Goal: Task Accomplishment & Management: Use online tool/utility

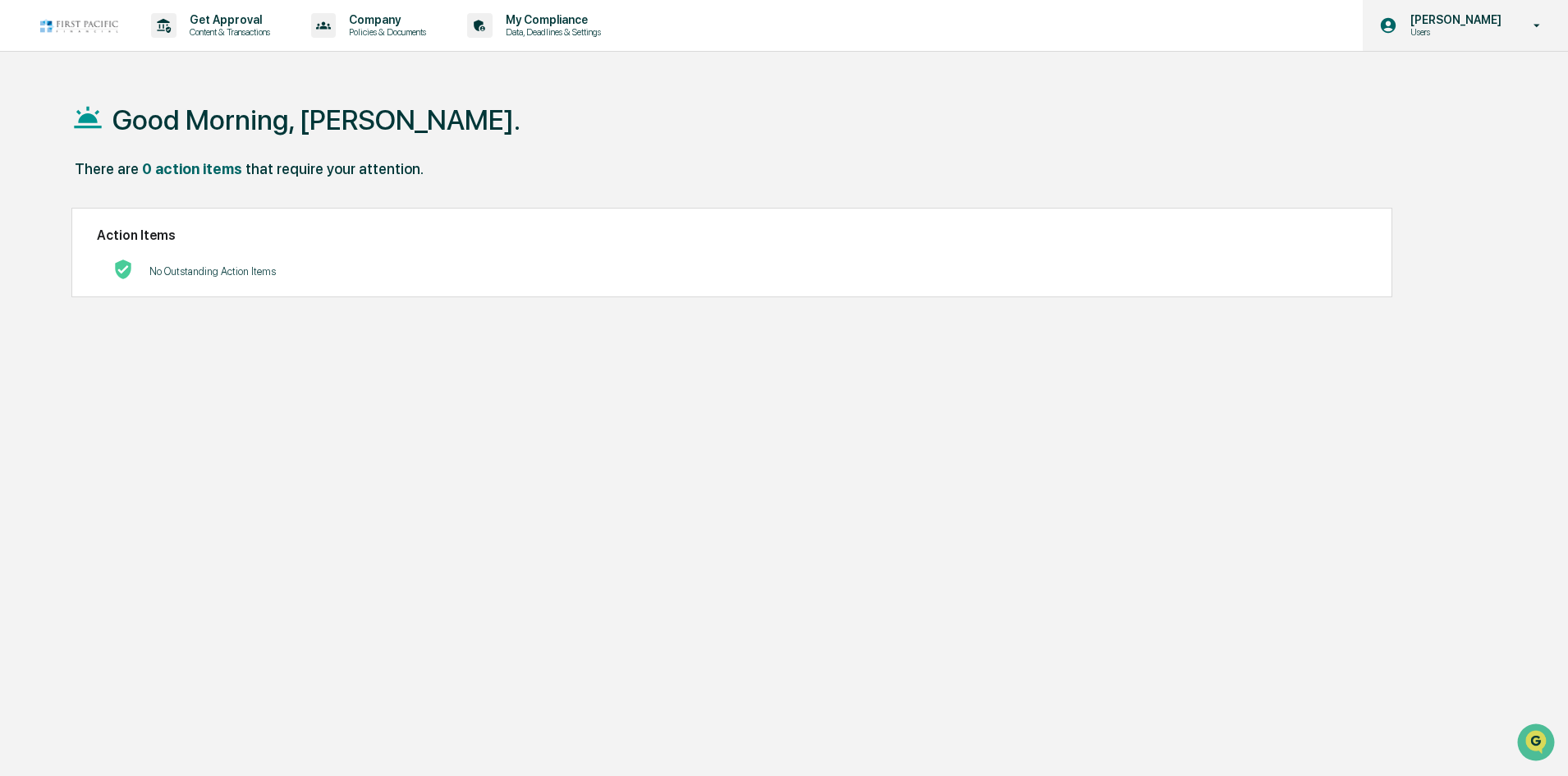
click at [1448, 22] on p "[PERSON_NAME]" at bounding box center [1453, 20] width 113 height 13
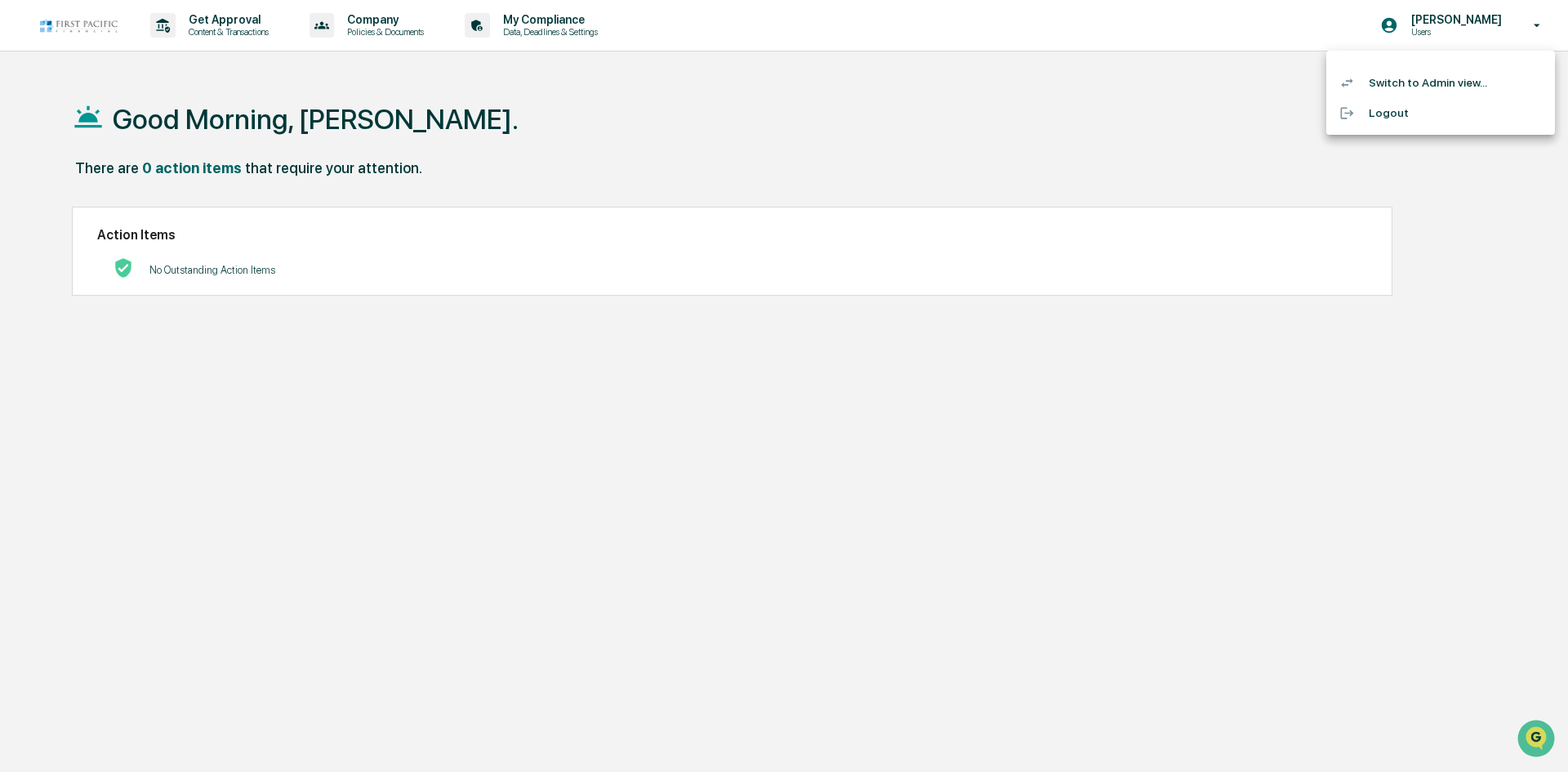
click at [1458, 94] on li "Switch to Admin view..." at bounding box center [1441, 83] width 229 height 30
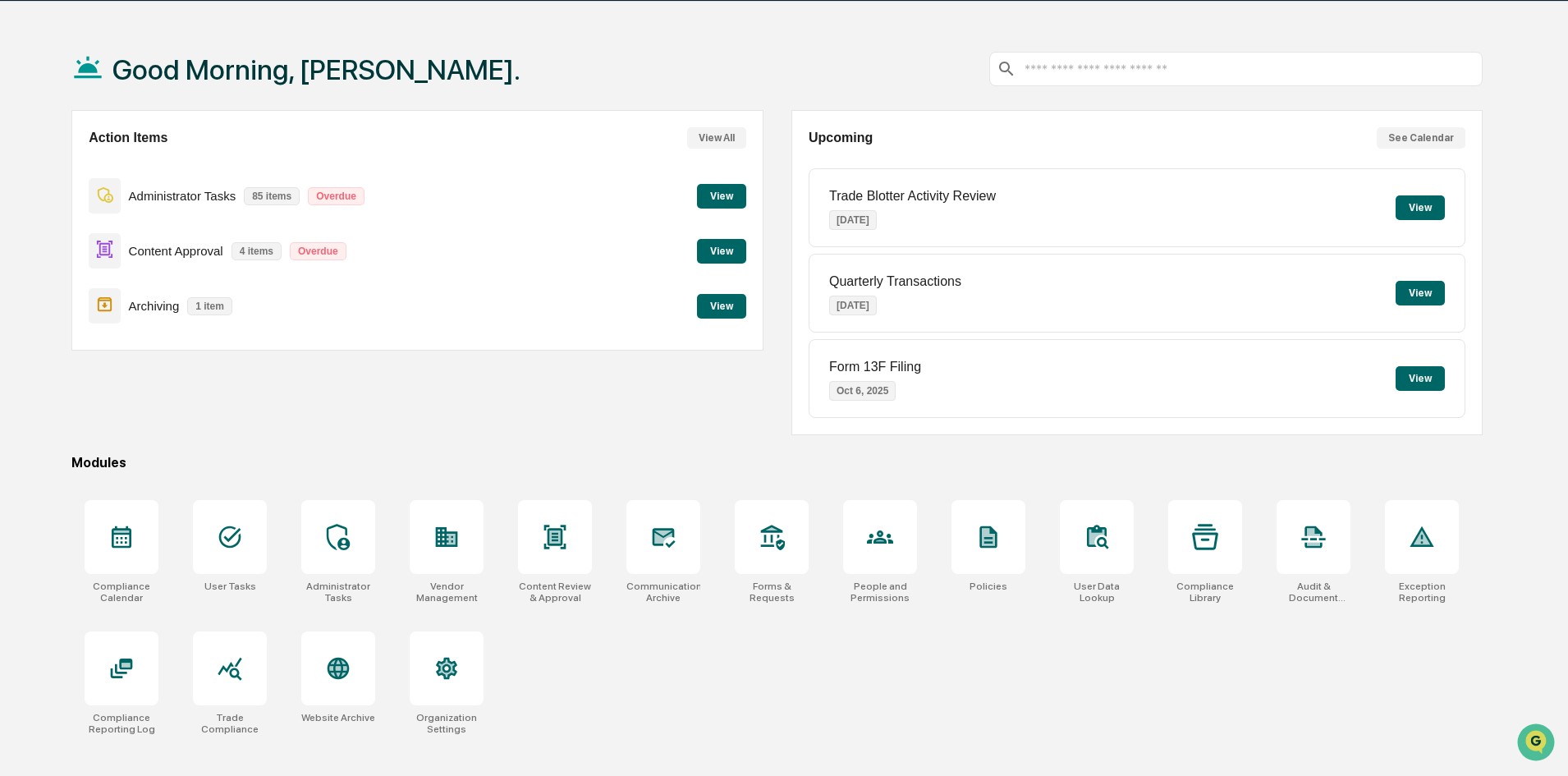
scroll to position [78, 0]
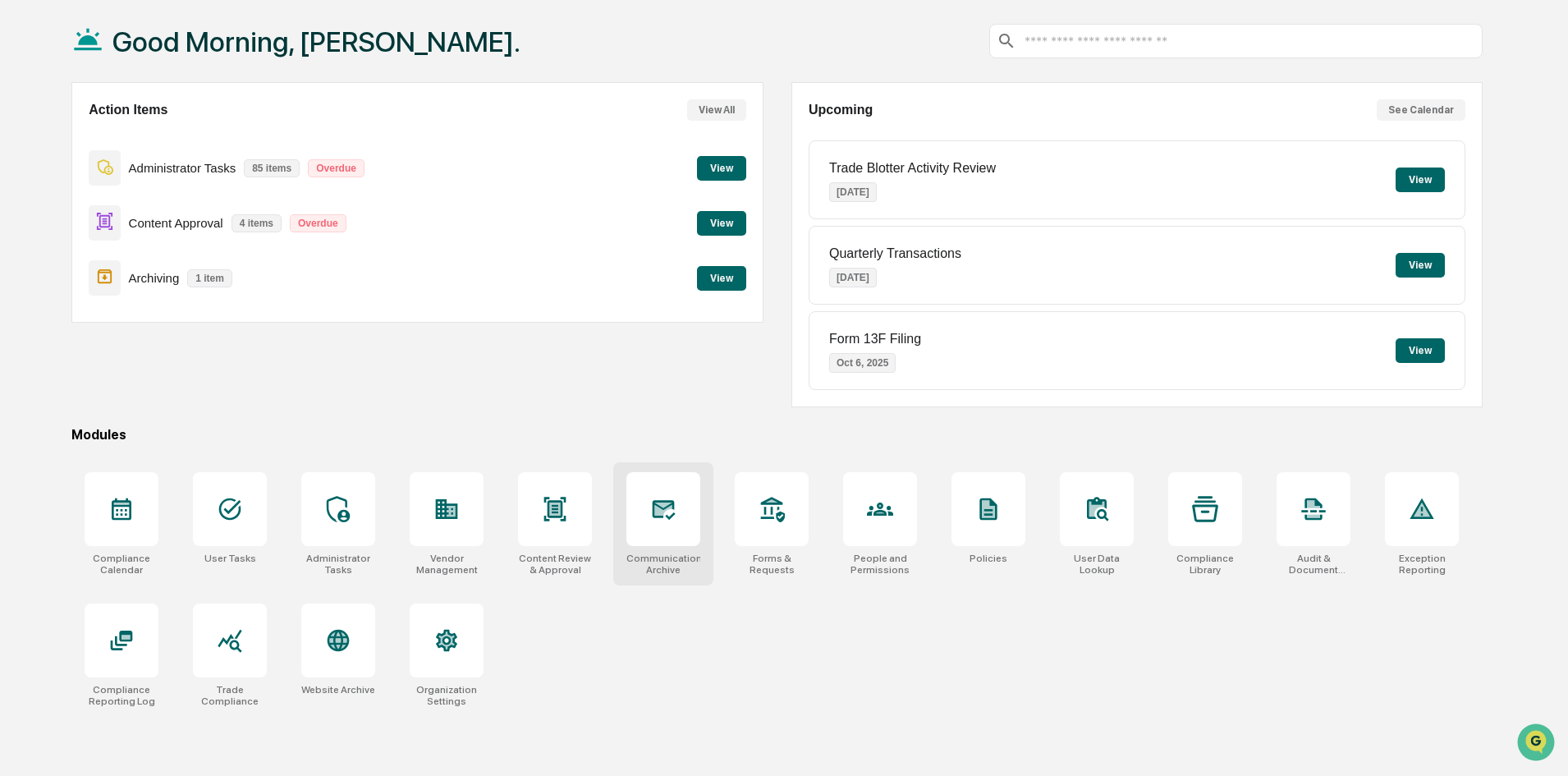
click at [677, 511] on icon at bounding box center [663, 510] width 27 height 27
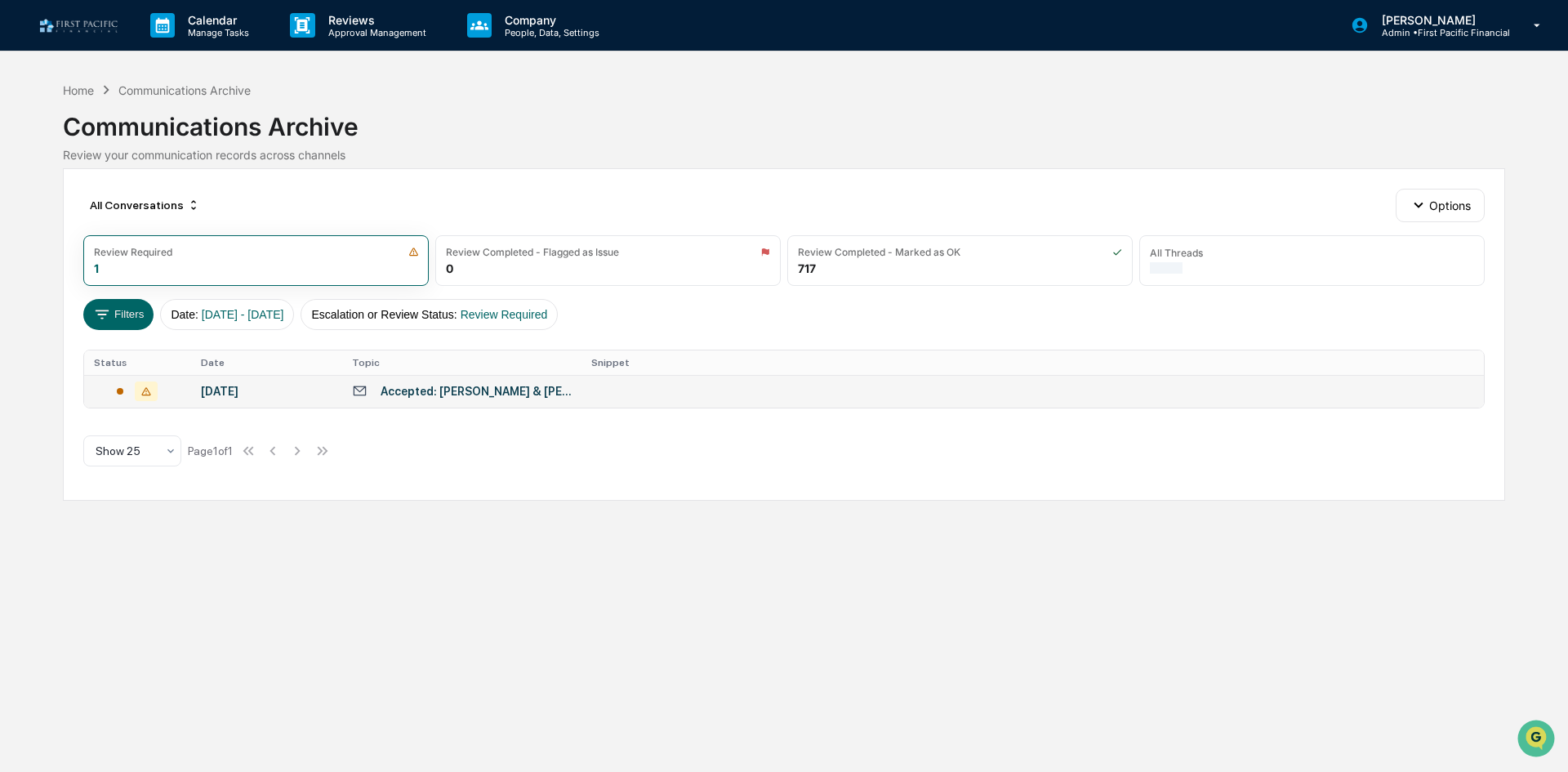
click at [553, 393] on div "Accepted: [PERSON_NAME] & [PERSON_NAME] AE Action" at bounding box center [476, 391] width 191 height 13
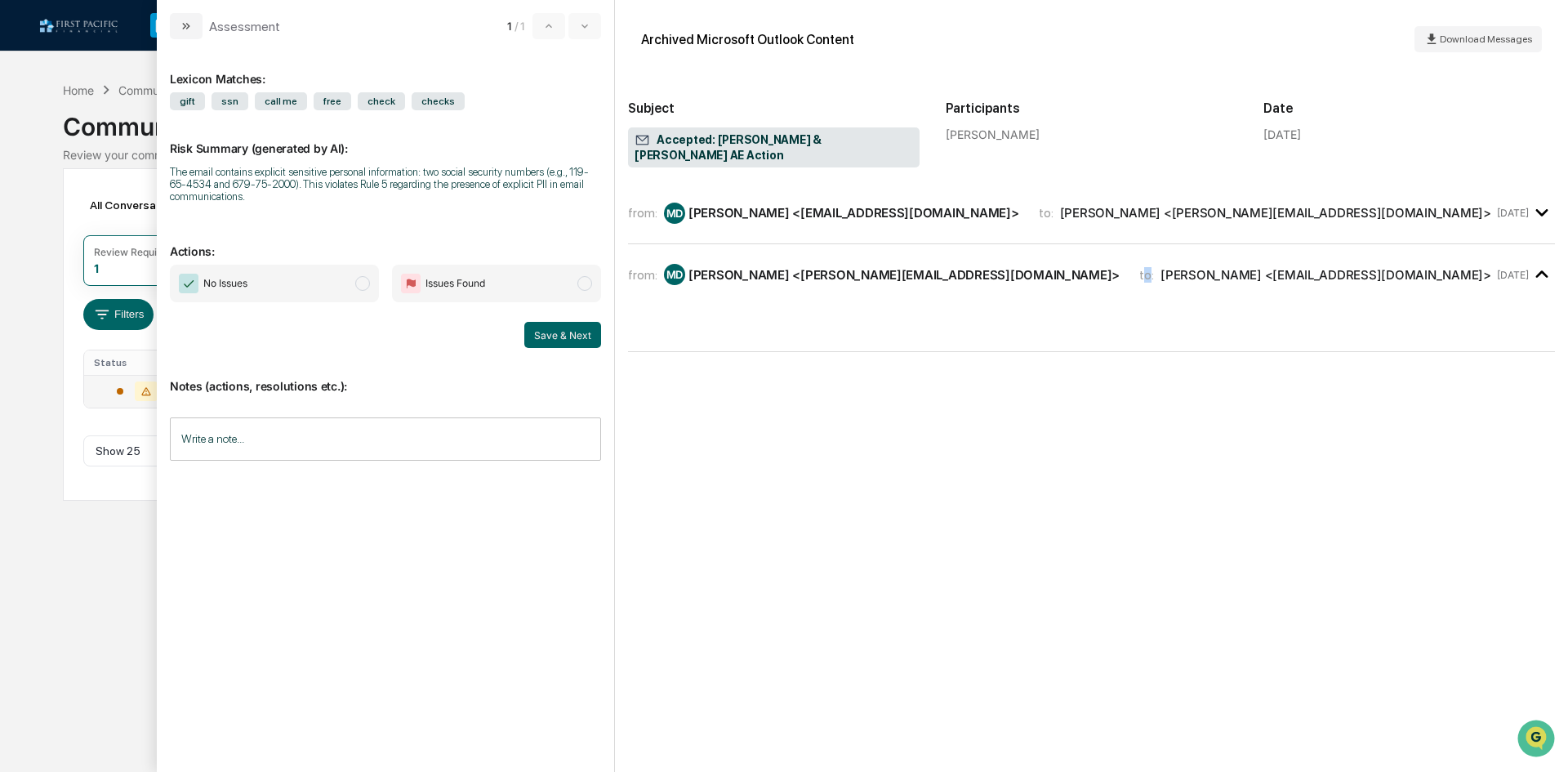
click at [1140, 267] on span "to:" at bounding box center [1147, 275] width 15 height 16
click at [899, 207] on div "MD [PERSON_NAME] <[EMAIL_ADDRESS][DOMAIN_NAME]>" at bounding box center [842, 213] width 355 height 21
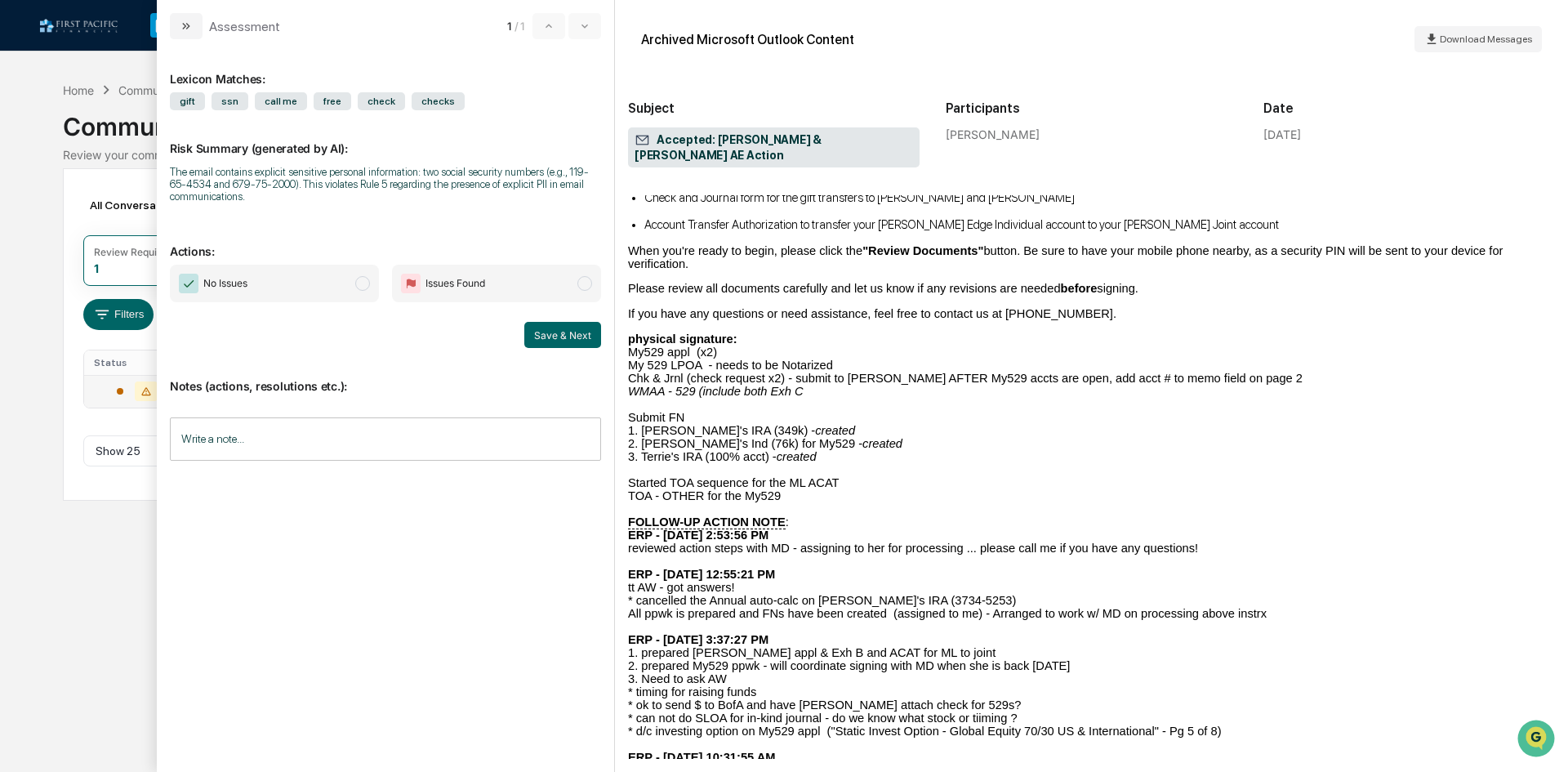
scroll to position [564, 0]
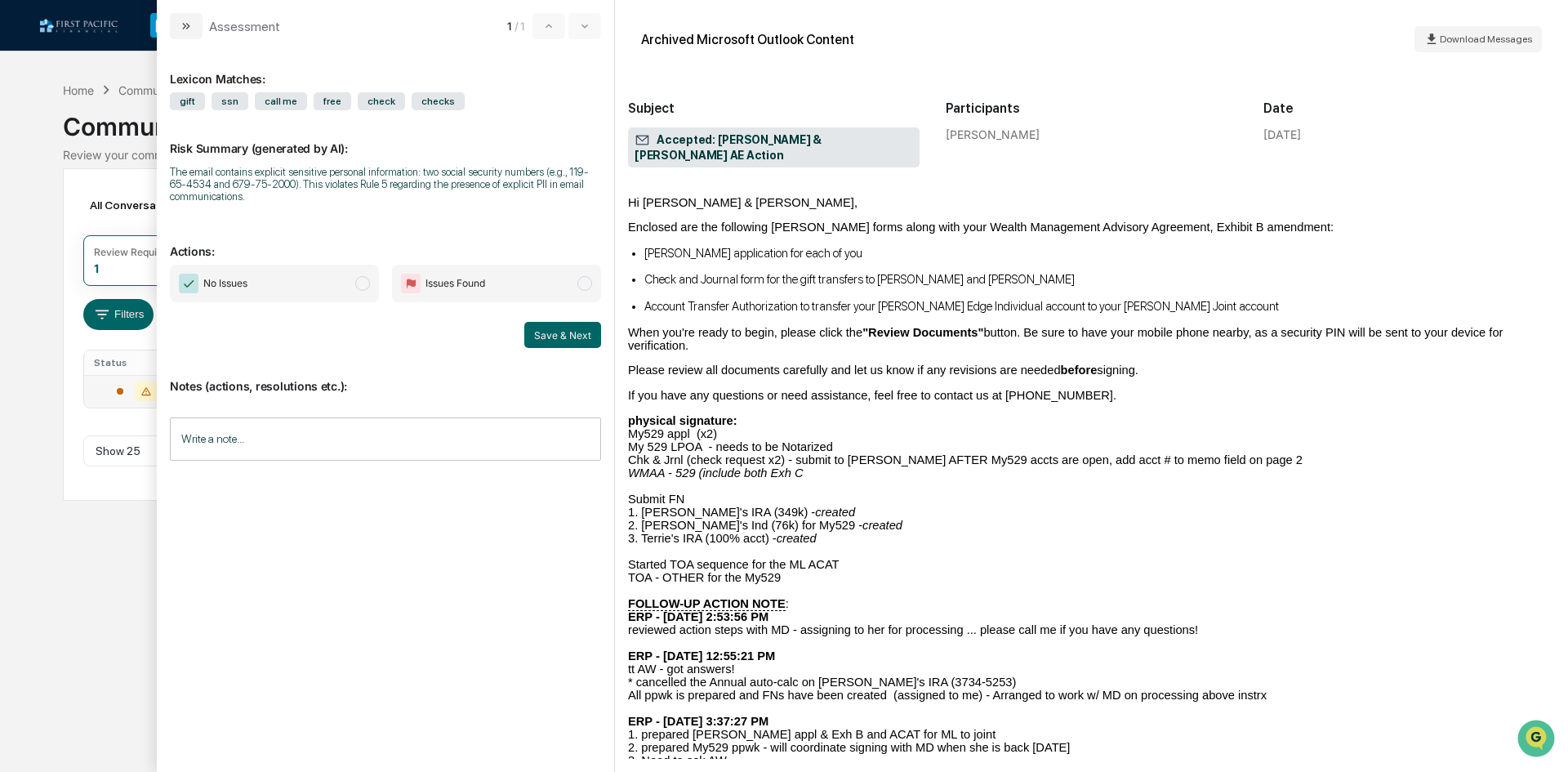
click at [305, 439] on input "Write a note..." at bounding box center [385, 439] width 431 height 43
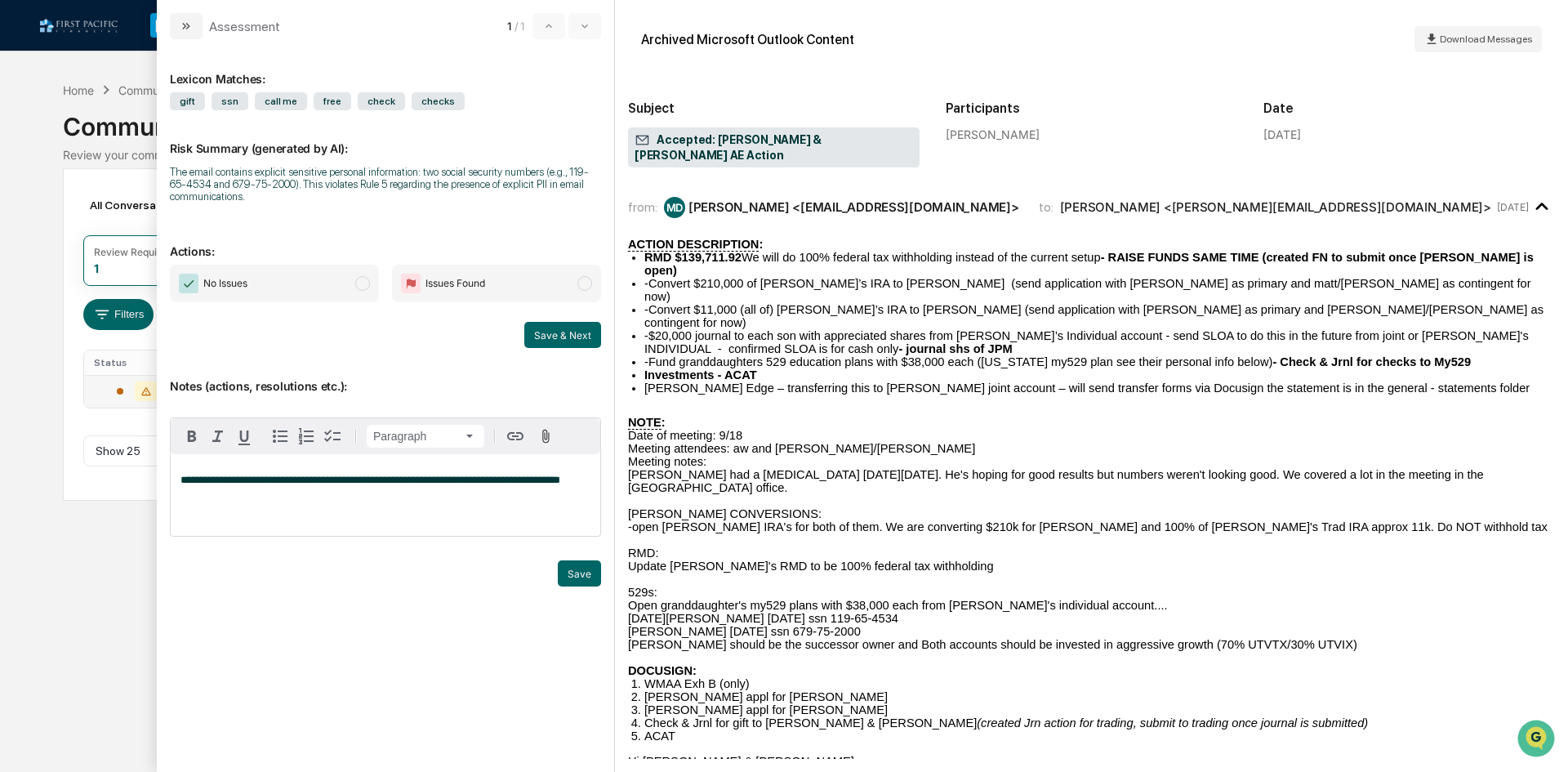
scroll to position [0, 0]
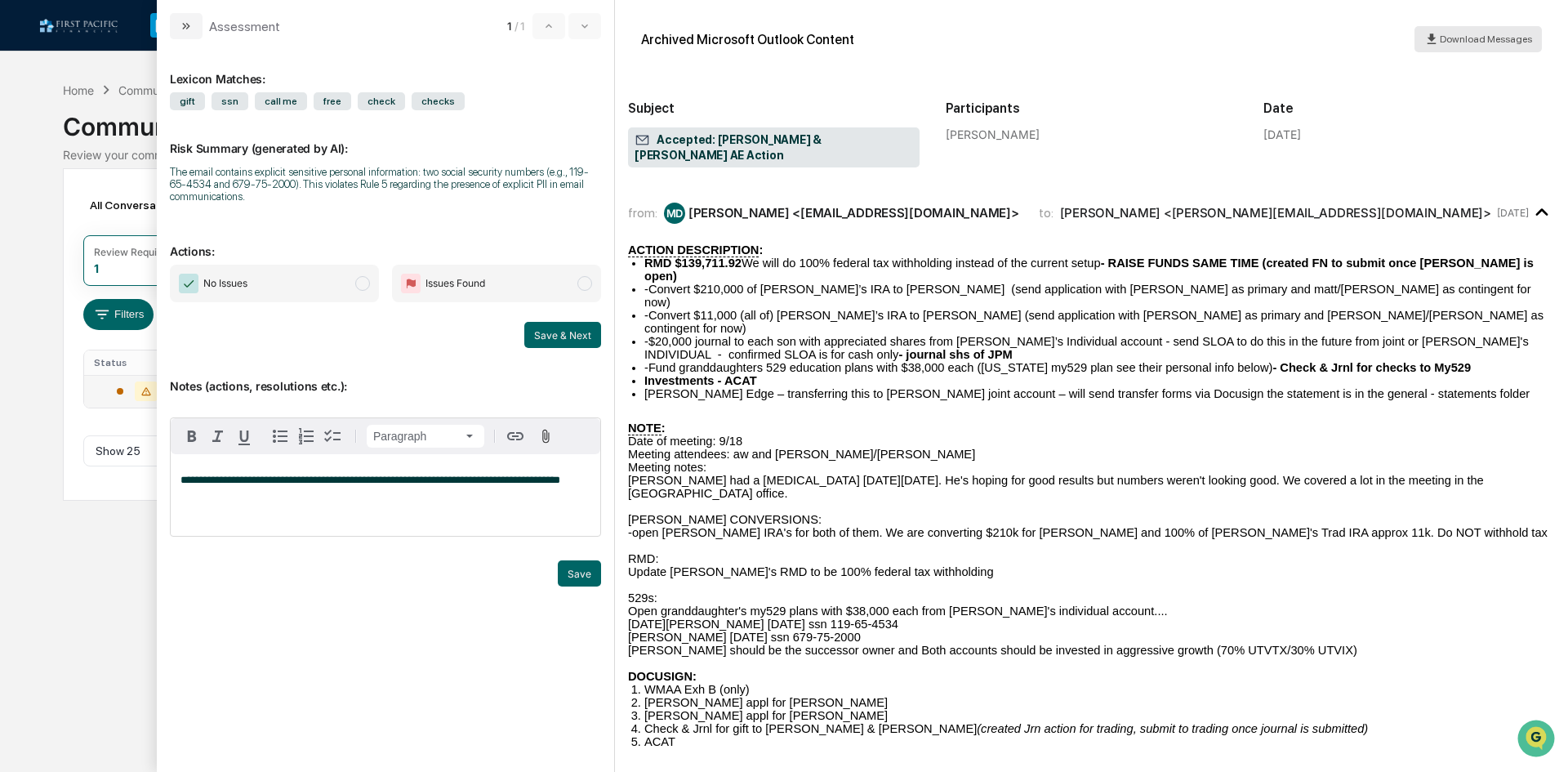
click at [1524, 34] on span "Download Messages" at bounding box center [1486, 39] width 92 height 11
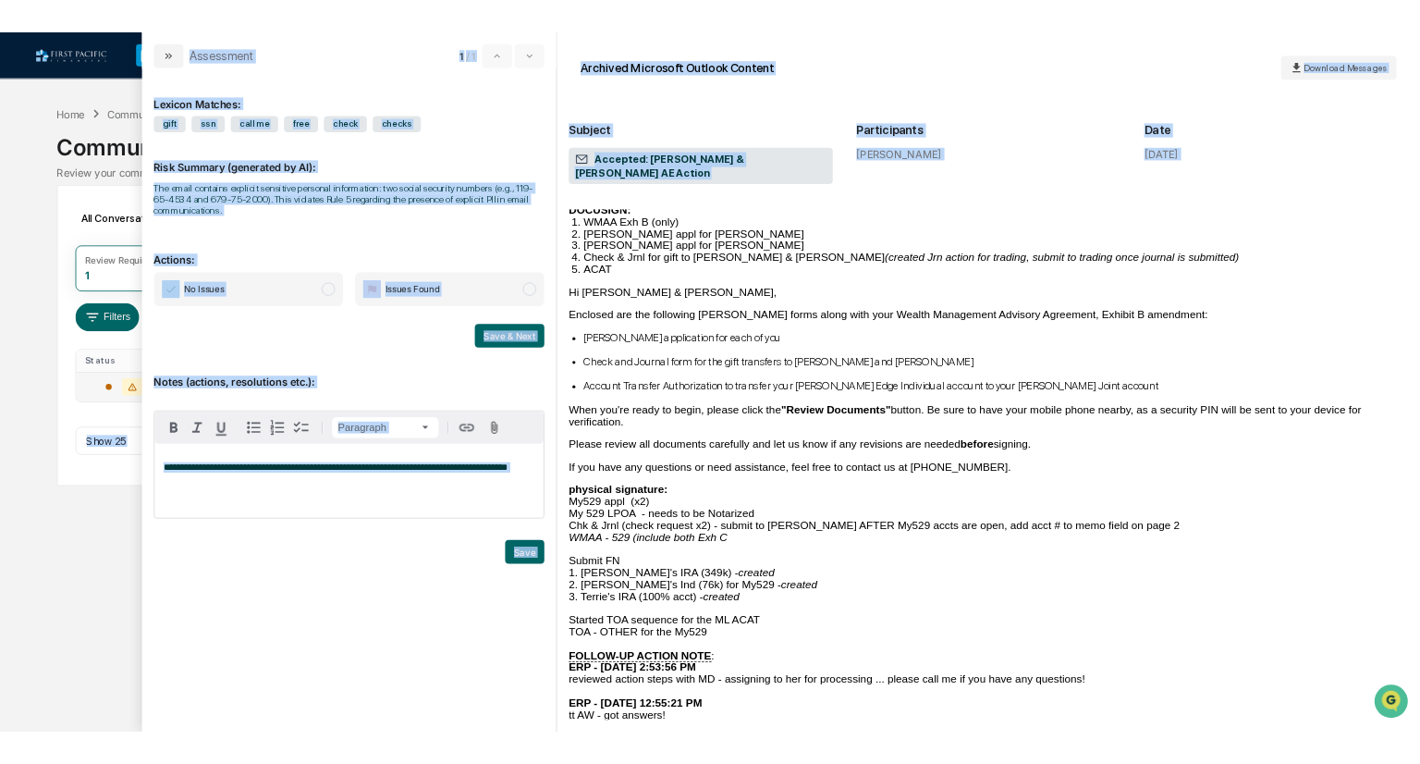
scroll to position [1101, 0]
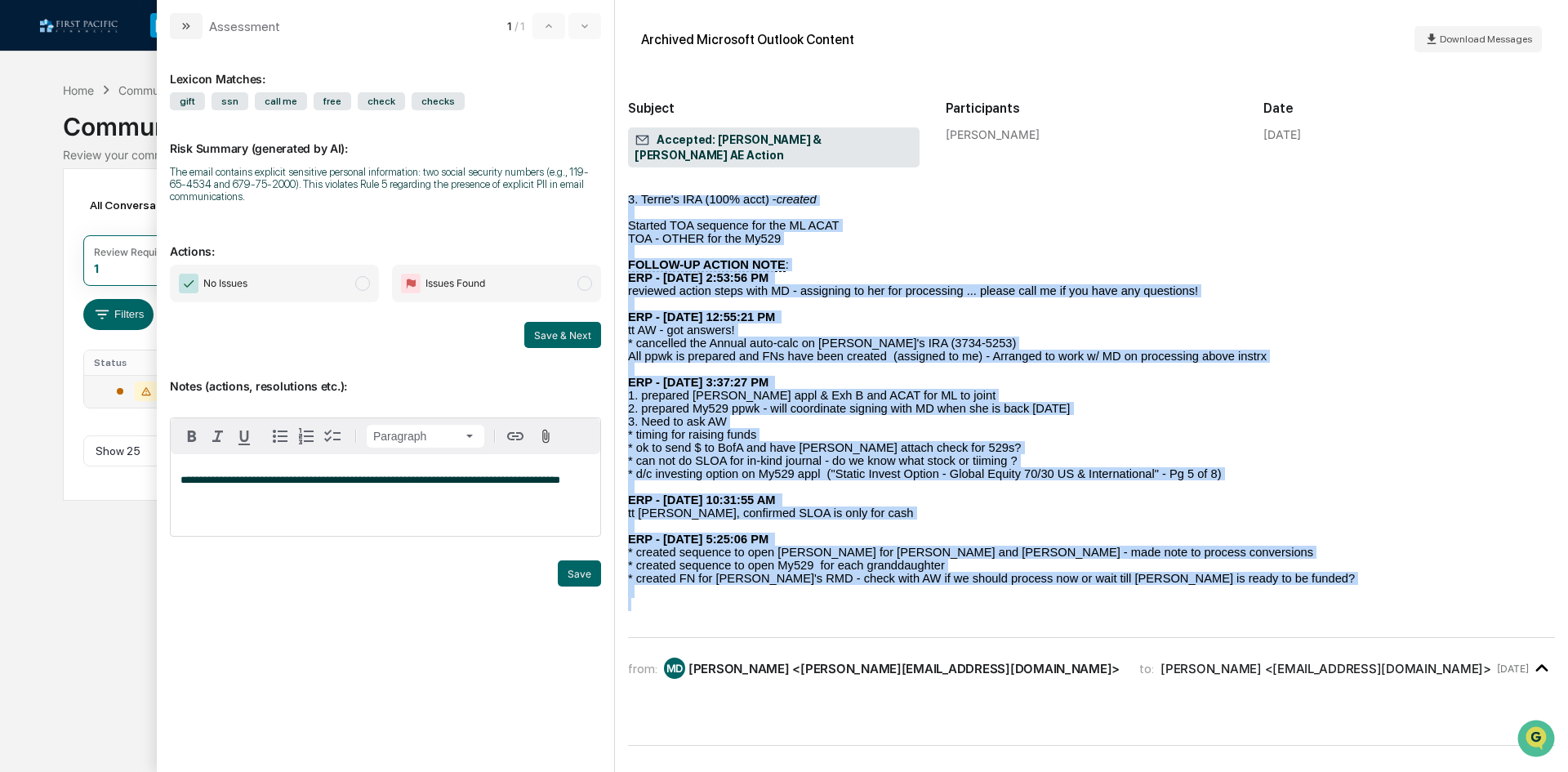
drag, startPoint x: 624, startPoint y: 198, endPoint x: 1307, endPoint y: 619, distance: 802.3
click at [1307, 619] on div "Archived Microsoft Outlook Content Download Messages Subject Accepted: [PERSON_…" at bounding box center [1091, 386] width 953 height 772
copy div "lore: IP Dolo Sitam <consectet@adipiscingelit.sed> do: Eius Tempo <inci@ut-labo…"
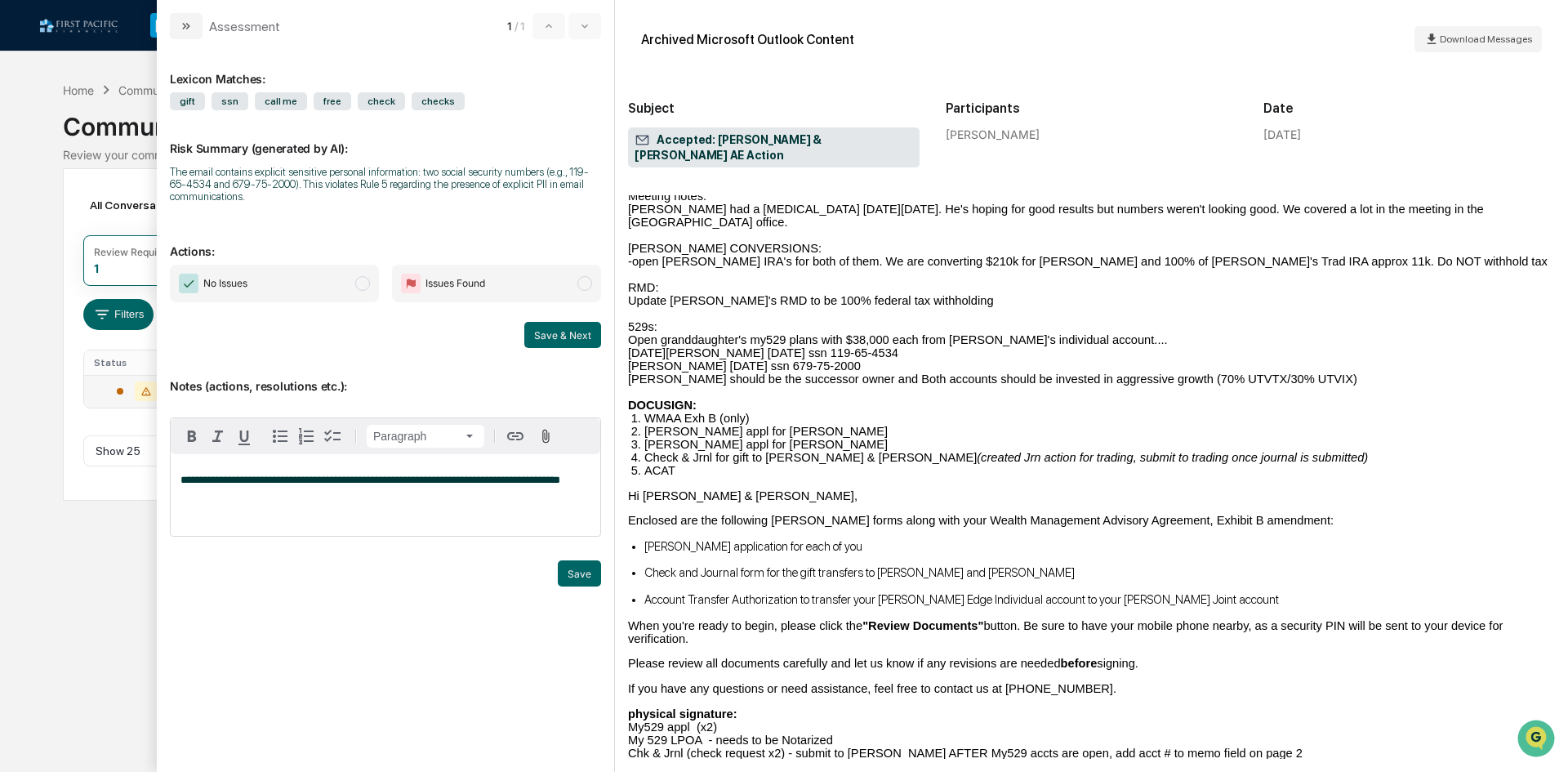
scroll to position [0, 0]
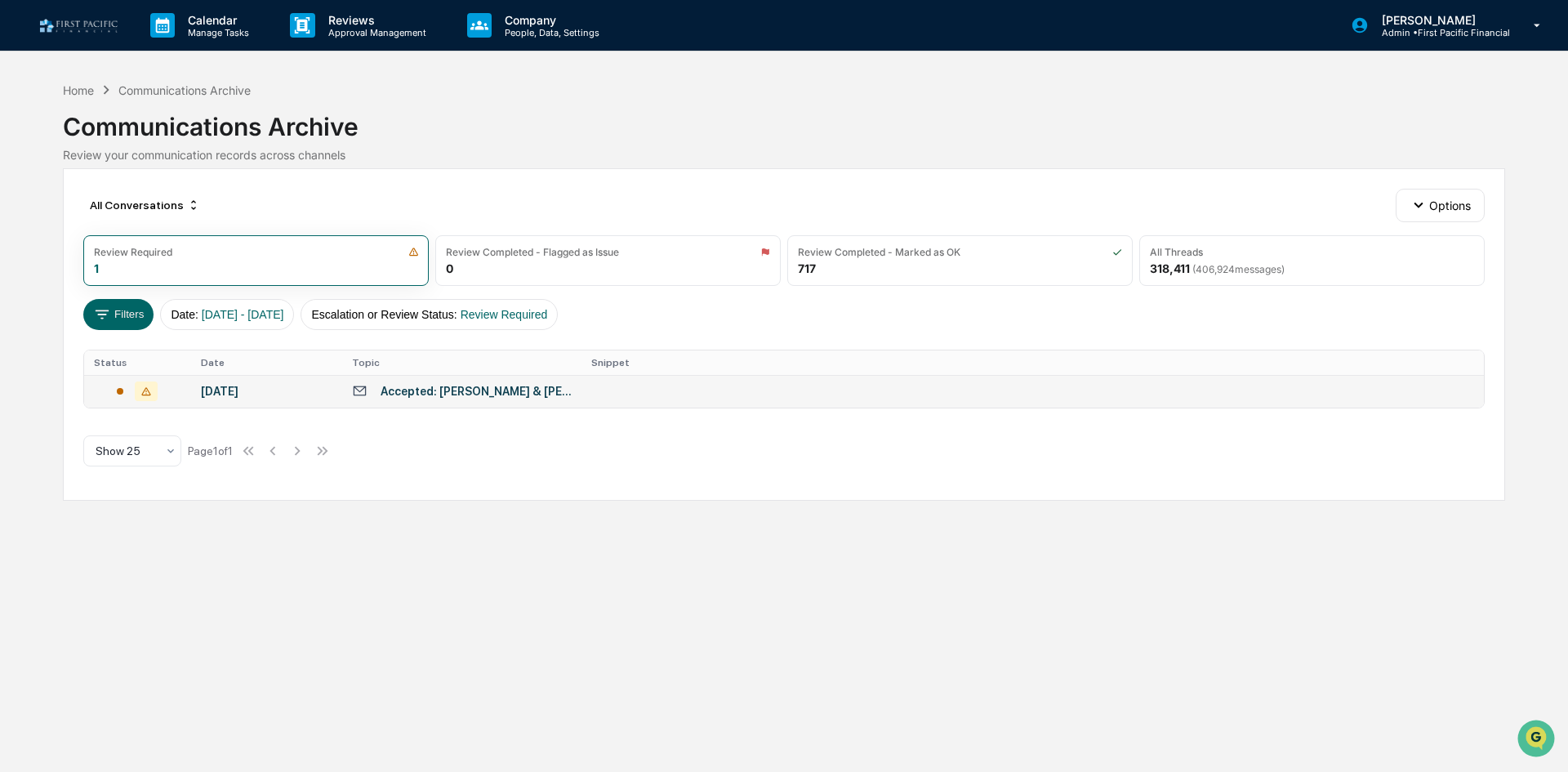
click at [40, 110] on div "Calendar Manage Tasks Reviews Approval Management Company People, Data, Setting…" at bounding box center [784, 386] width 1568 height 772
click at [261, 393] on div "[DATE]" at bounding box center [266, 391] width 132 height 13
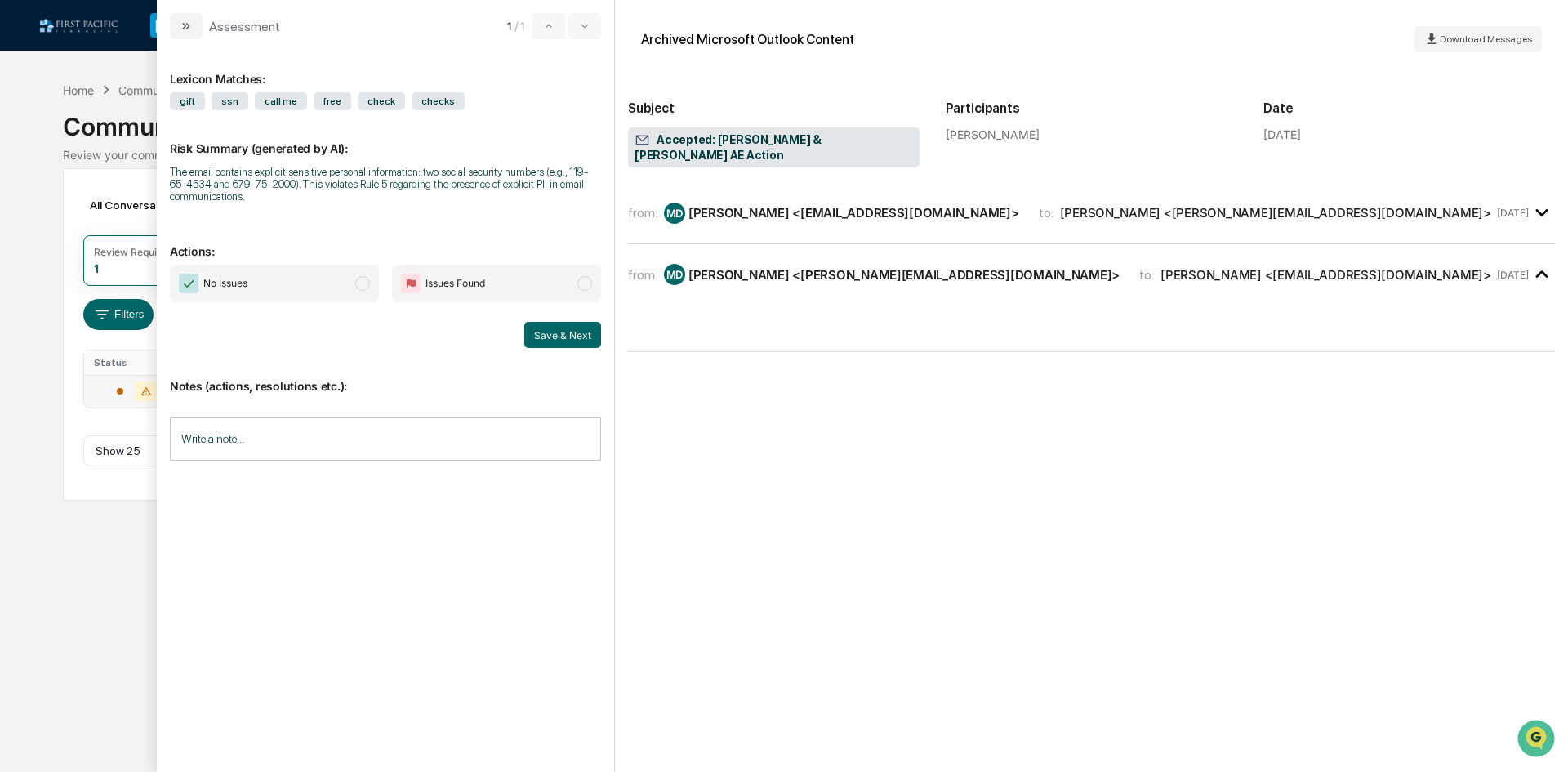
click at [369, 443] on input "Write a note..." at bounding box center [385, 439] width 431 height 43
click at [384, 562] on div "Save" at bounding box center [385, 573] width 431 height 26
click at [517, 571] on div "Save" at bounding box center [385, 573] width 431 height 26
click at [390, 345] on div "Save & Next" at bounding box center [385, 335] width 431 height 26
click at [272, 473] on div "*" at bounding box center [385, 495] width 429 height 81
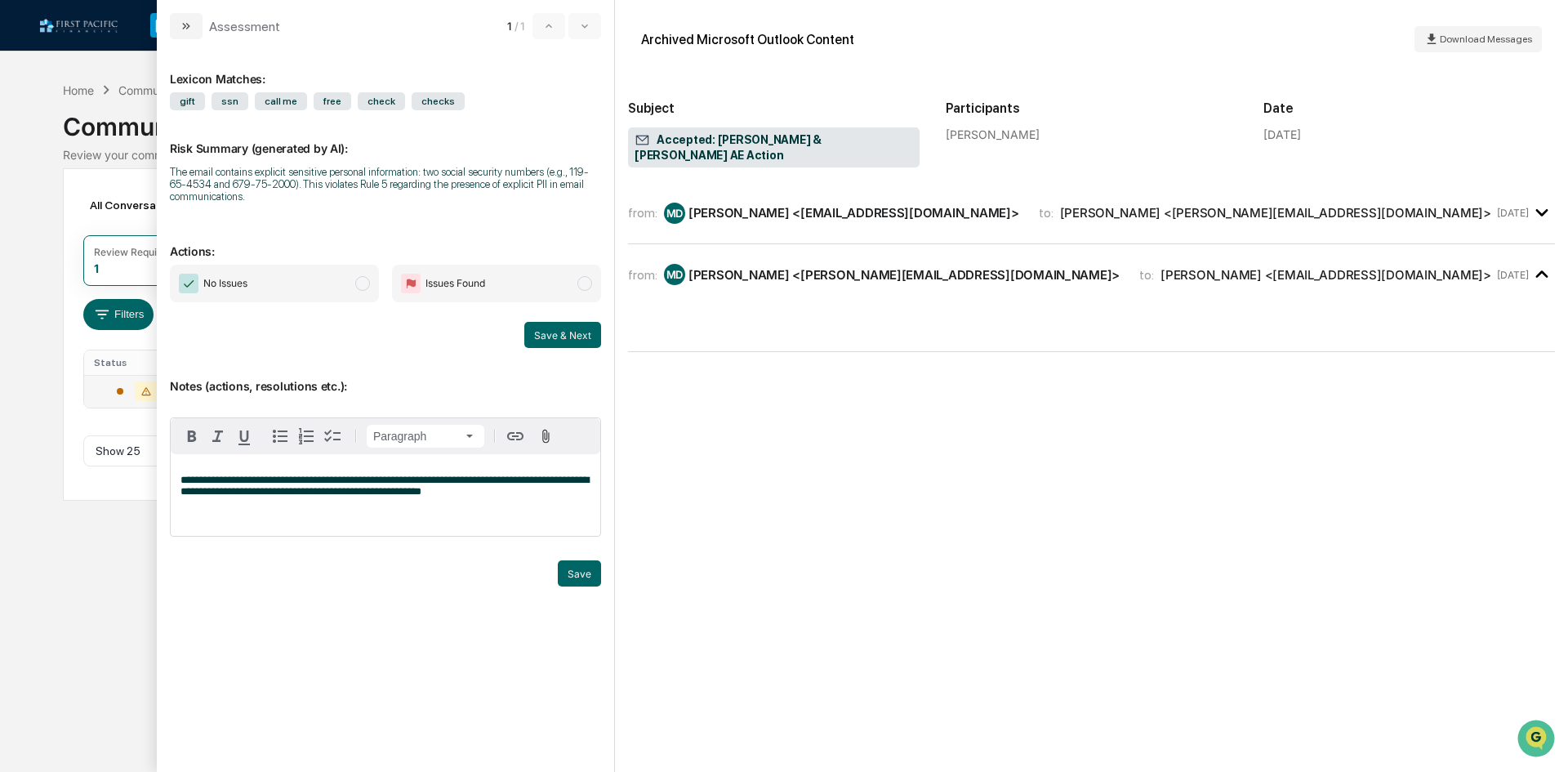
click at [361, 283] on span "modal" at bounding box center [362, 284] width 15 height 15
click at [587, 575] on button "Save" at bounding box center [579, 573] width 43 height 26
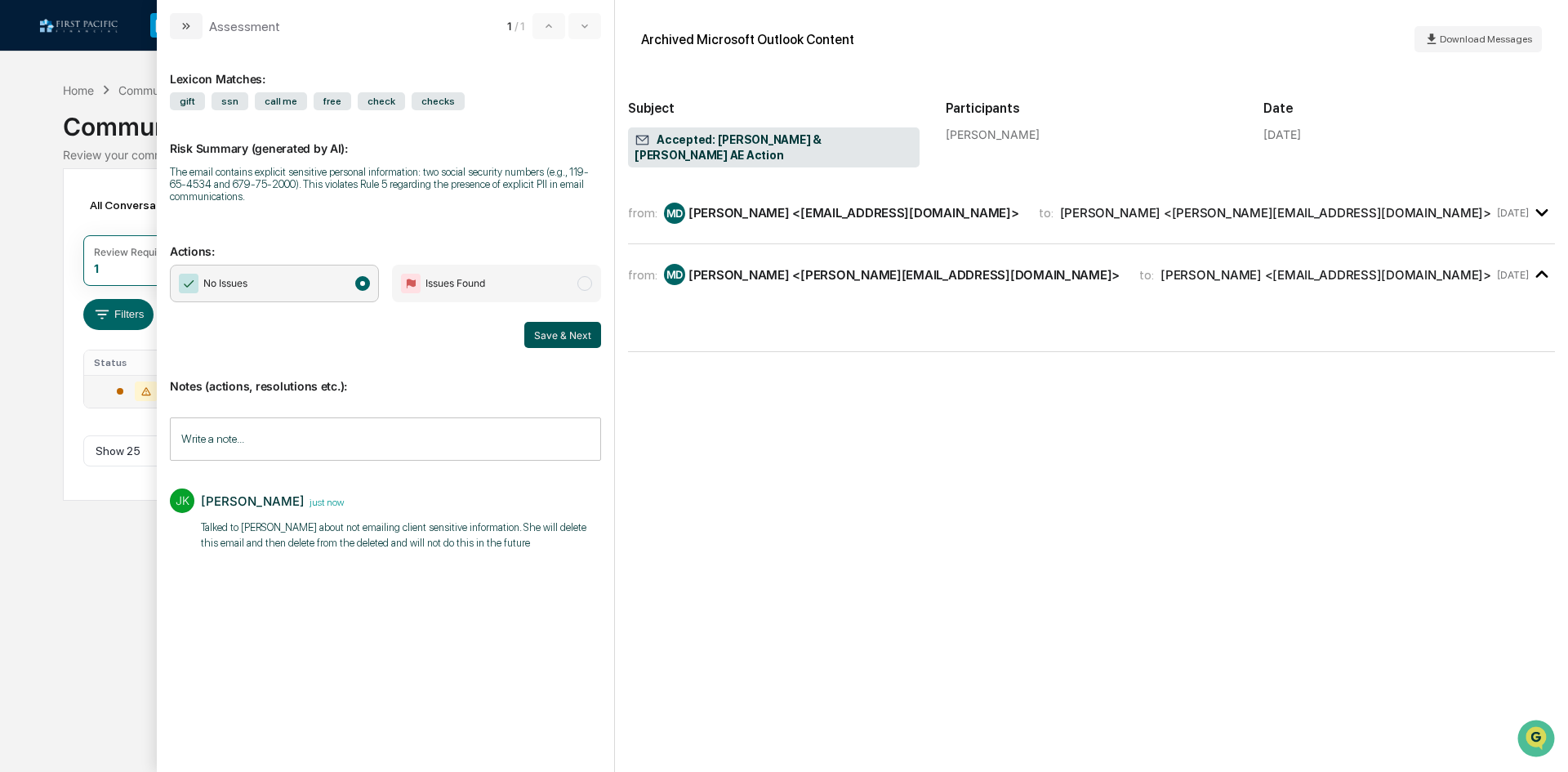
click at [550, 325] on button "Save & Next" at bounding box center [563, 335] width 77 height 26
